Goal: Task Accomplishment & Management: Manage account settings

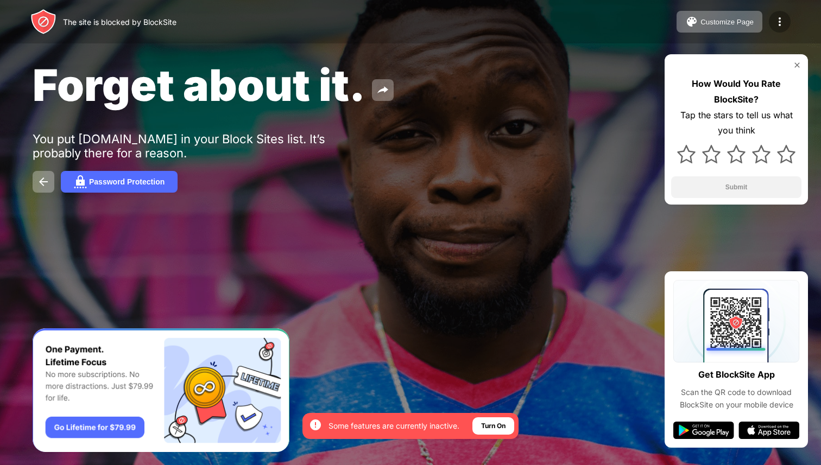
click at [781, 22] on img at bounding box center [779, 21] width 13 height 13
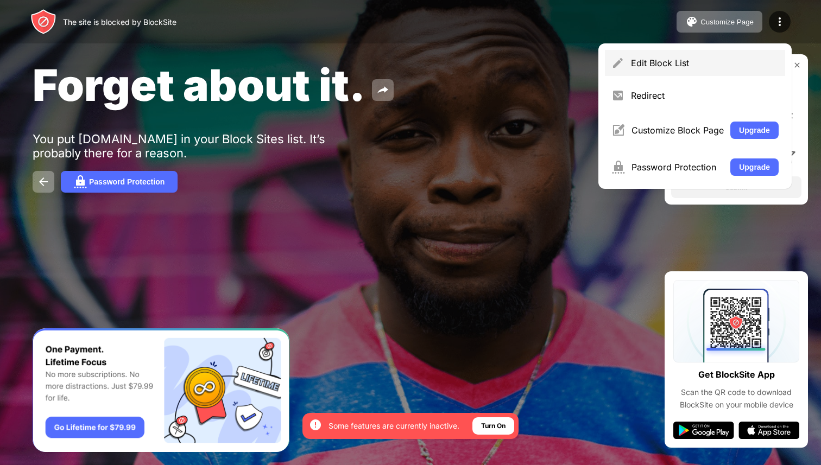
click at [672, 64] on div "Edit Block List" at bounding box center [705, 63] width 148 height 11
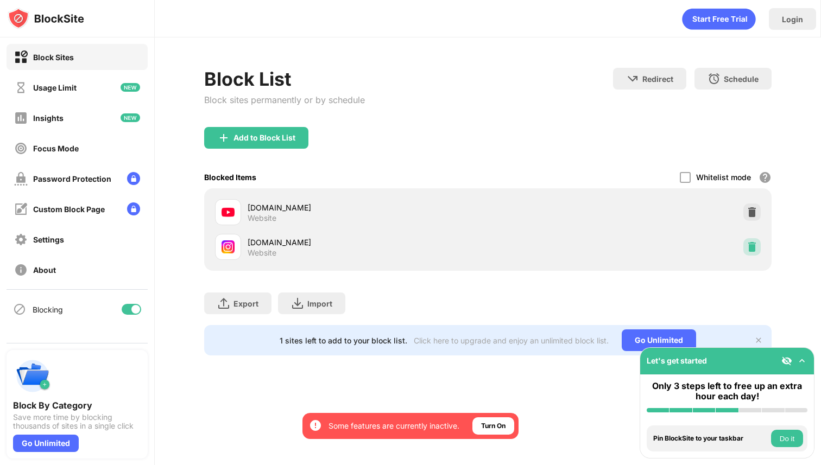
click at [744, 243] on div at bounding box center [751, 246] width 17 height 17
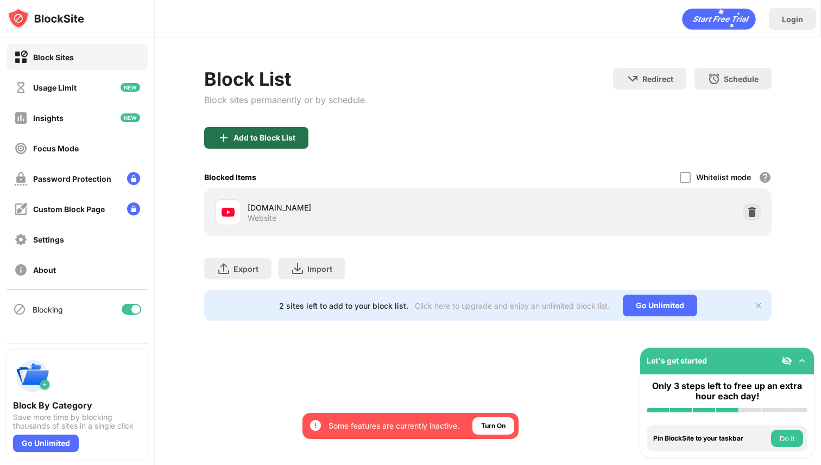
click at [233, 142] on div "Add to Block List" at bounding box center [256, 138] width 104 height 22
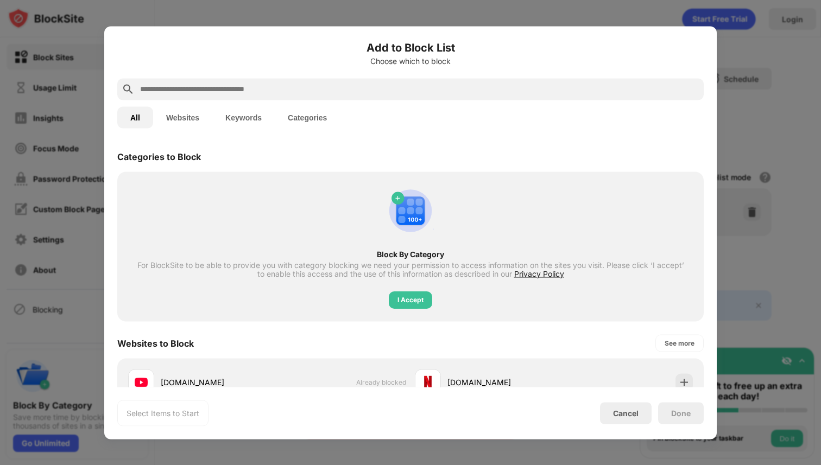
click at [264, 93] on input "text" at bounding box center [419, 89] width 560 height 13
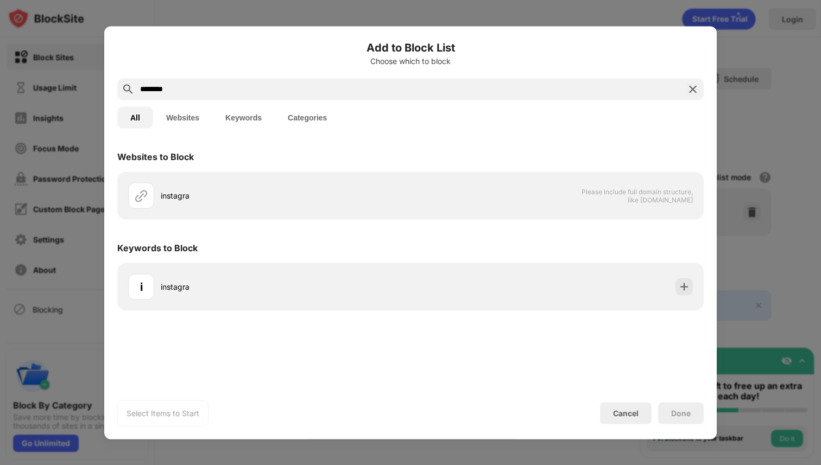
type input "********"
click at [754, 72] on div at bounding box center [410, 232] width 821 height 465
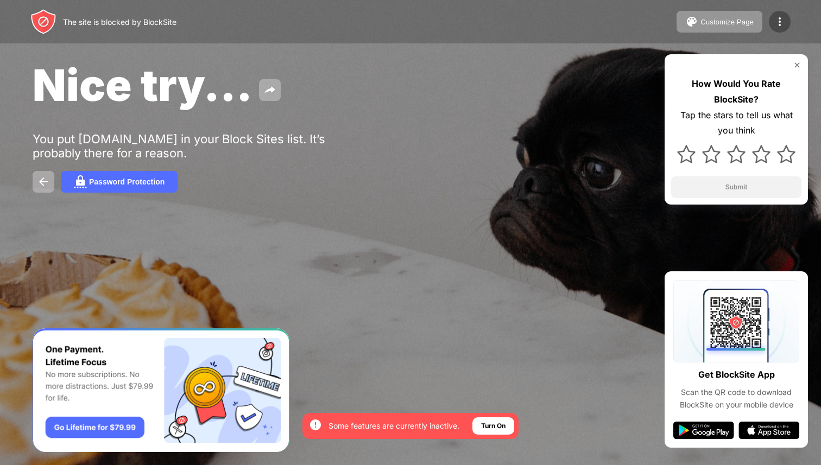
click at [782, 26] on img at bounding box center [779, 21] width 13 height 13
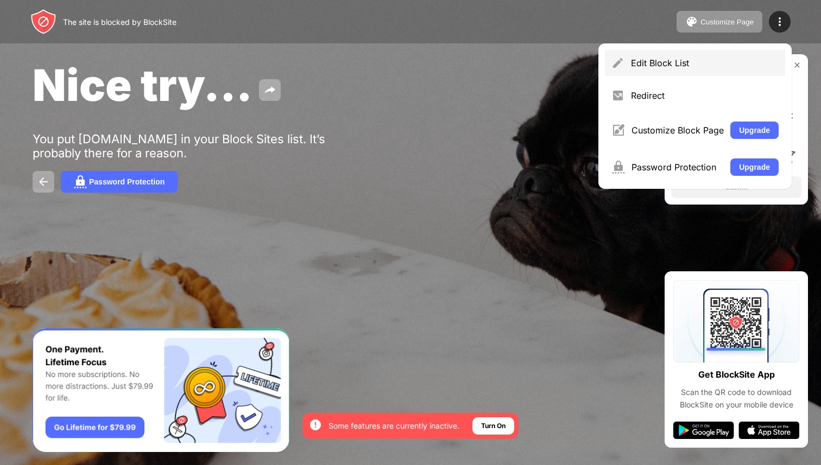
click at [677, 69] on div "Edit Block List" at bounding box center [695, 63] width 180 height 26
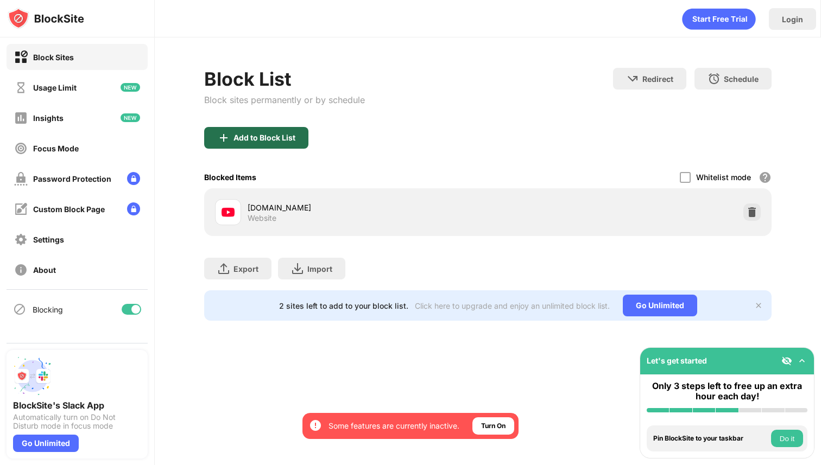
click at [230, 146] on div "Add to Block List" at bounding box center [256, 138] width 104 height 22
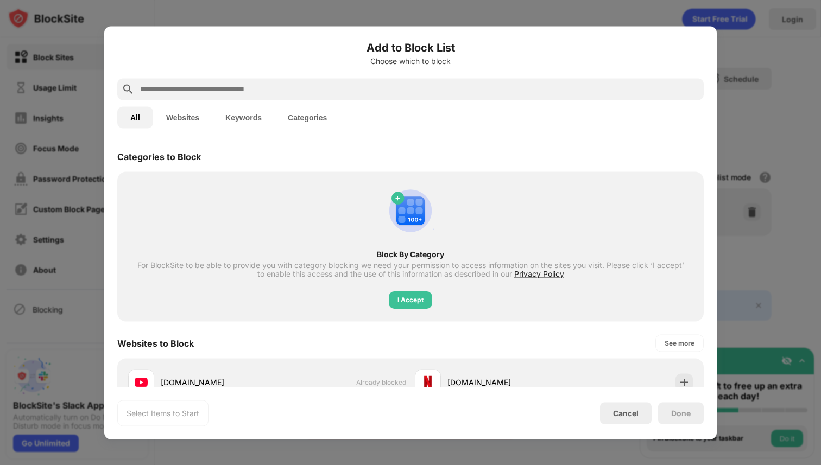
click at [270, 83] on input "text" at bounding box center [419, 89] width 560 height 13
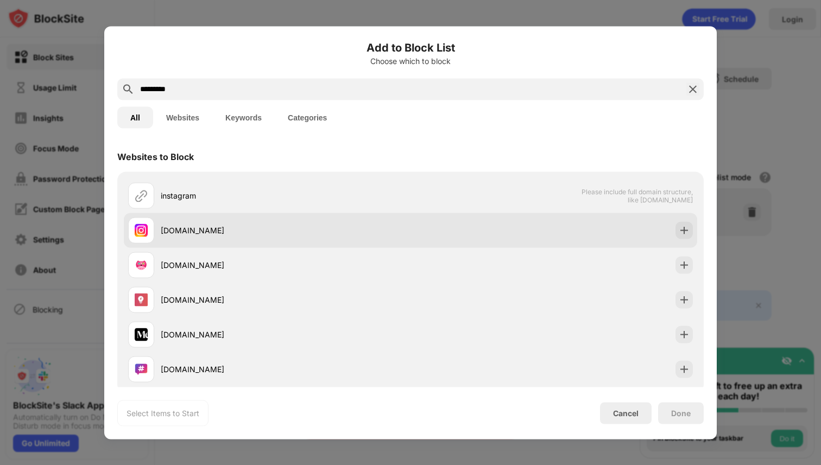
type input "*********"
click at [384, 238] on div "[DOMAIN_NAME]" at bounding box center [269, 230] width 282 height 26
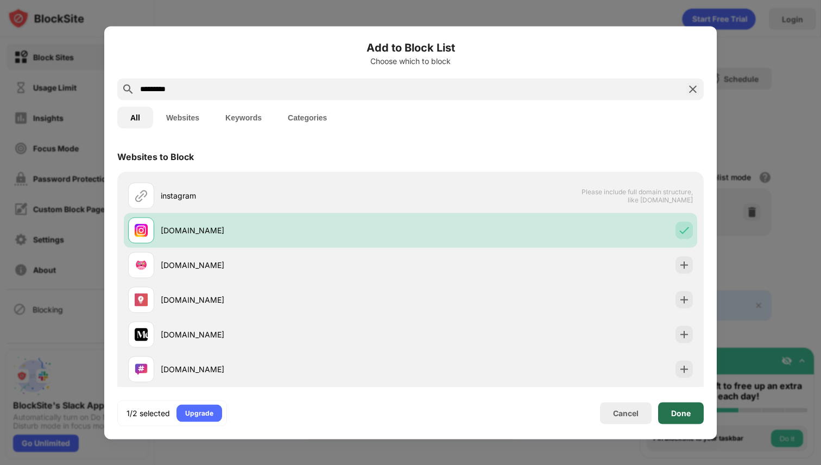
click at [662, 408] on div "Done" at bounding box center [681, 413] width 46 height 22
